Goal: Register for event/course

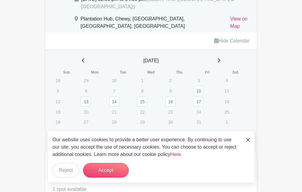
scroll to position [458, 0]
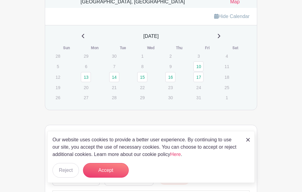
click at [248, 137] on link at bounding box center [248, 139] width 4 height 7
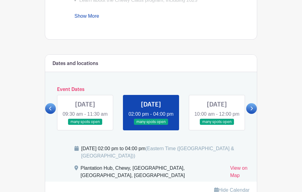
scroll to position [282, 0]
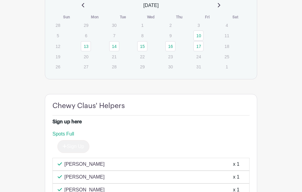
scroll to position [488, 0]
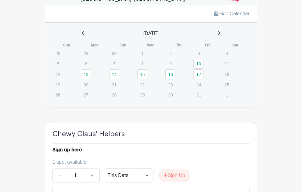
scroll to position [488, 0]
